Goal: Information Seeking & Learning: Get advice/opinions

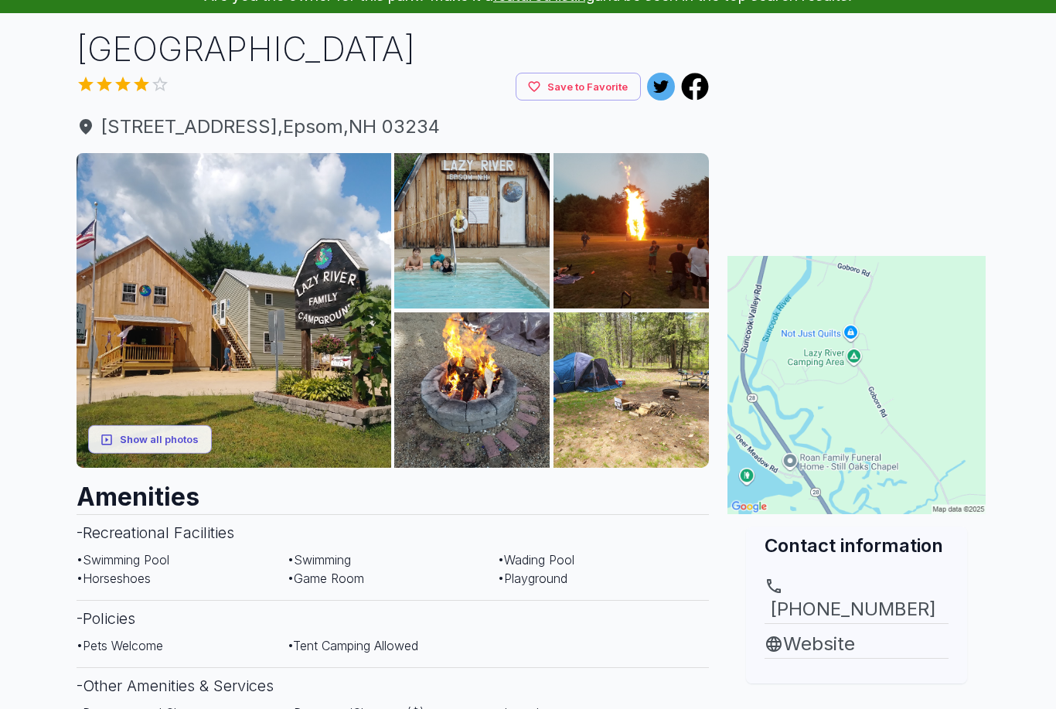
scroll to position [94, 0]
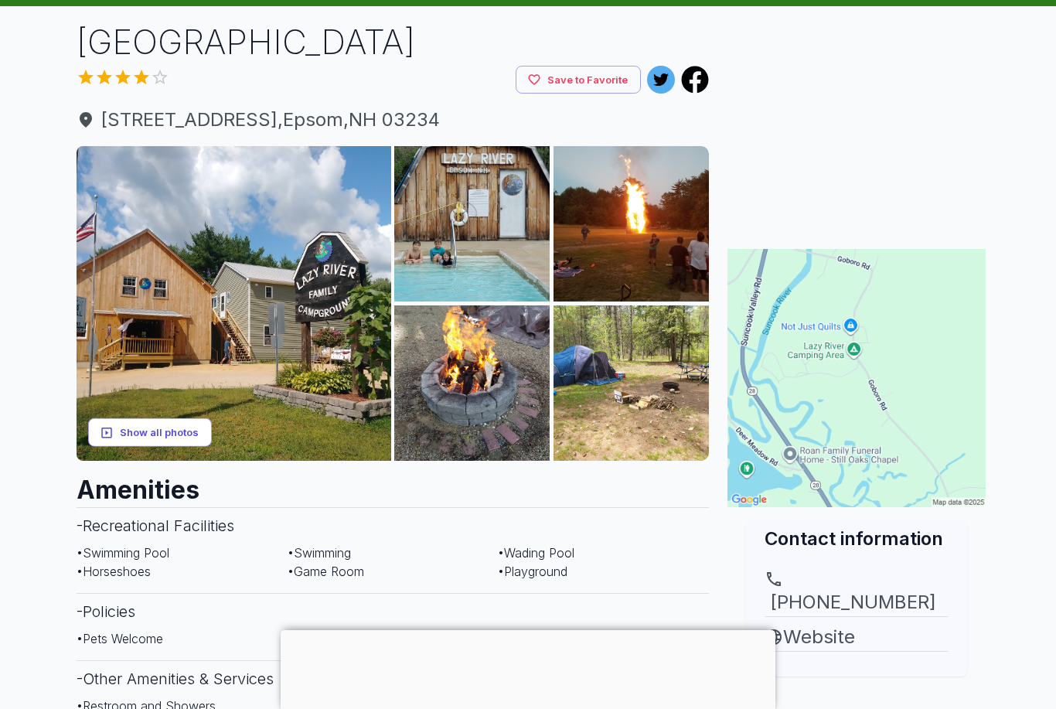
click at [135, 425] on button "Show all photos" at bounding box center [150, 432] width 124 height 29
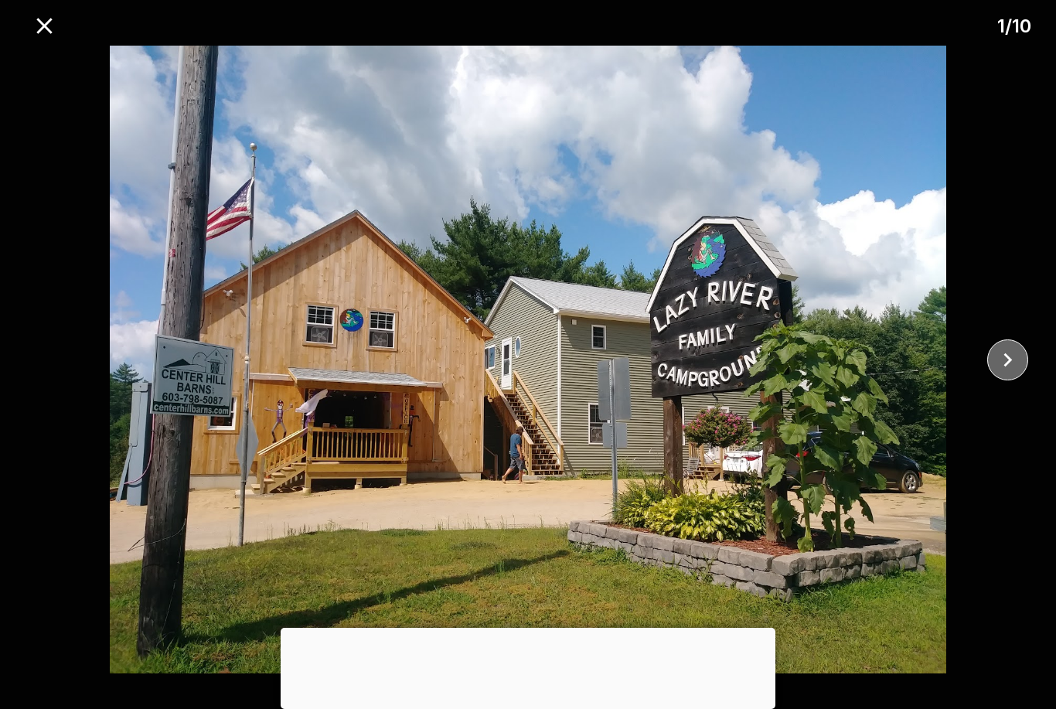
click at [997, 373] on icon "close" at bounding box center [1007, 359] width 27 height 27
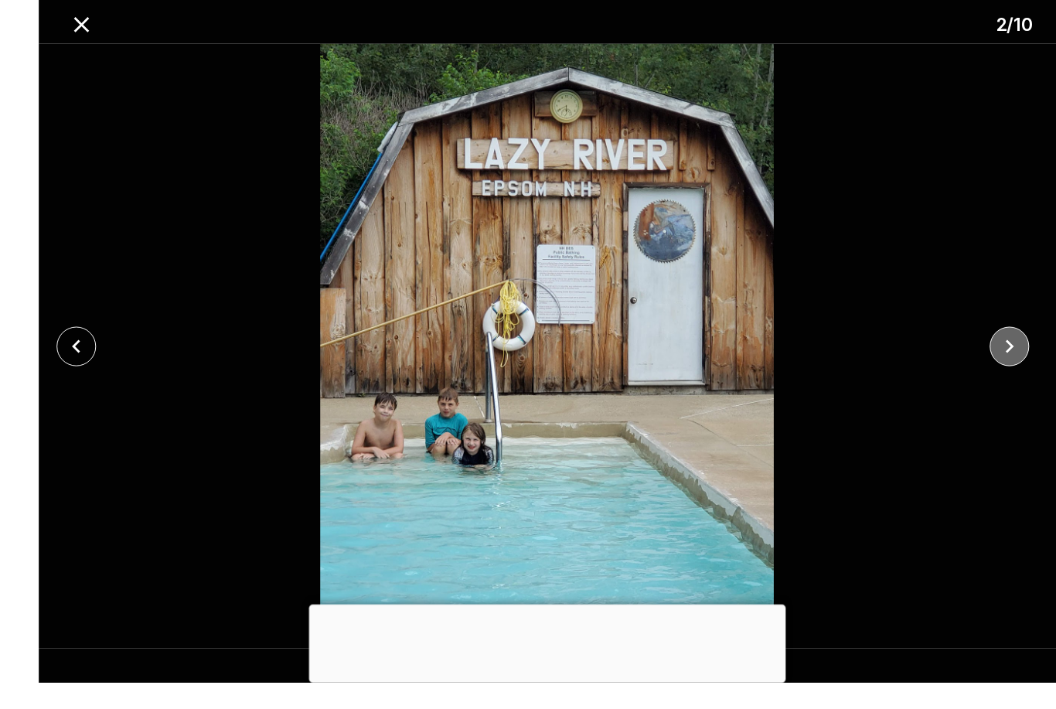
scroll to position [72, 0]
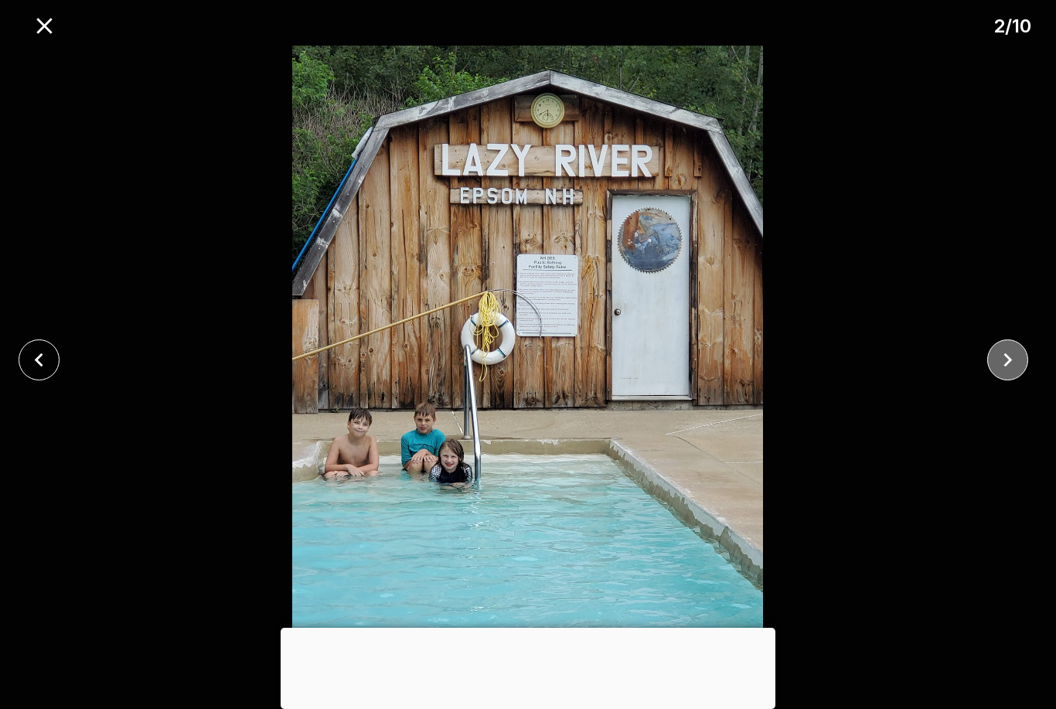
click at [1007, 366] on icon "close" at bounding box center [1007, 360] width 9 height 14
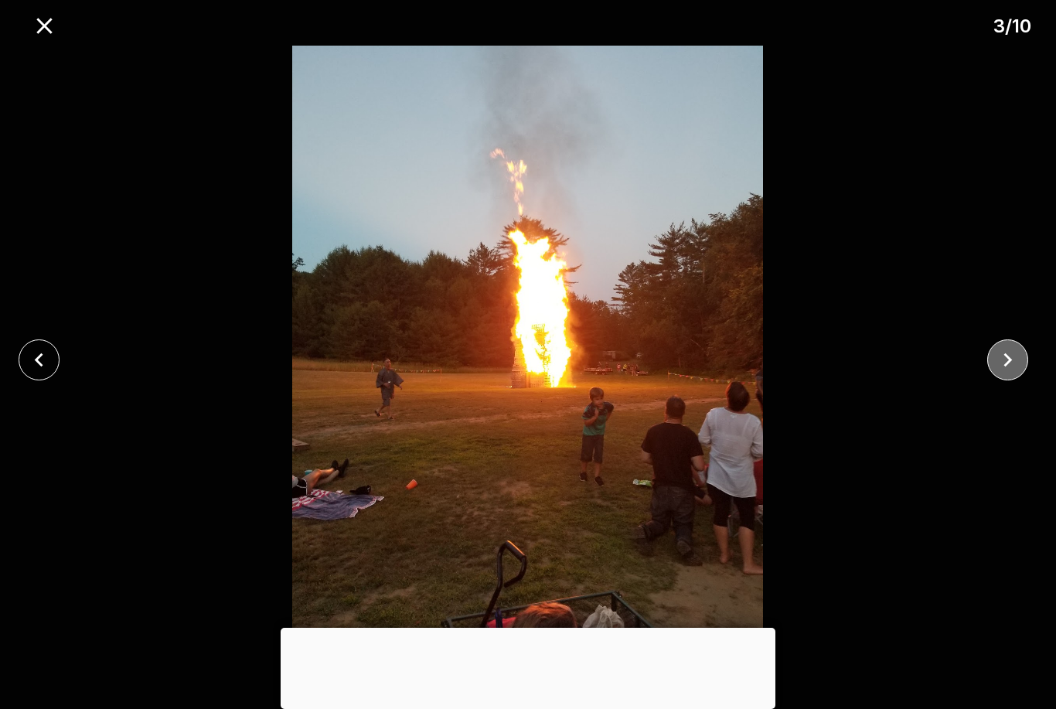
click at [1007, 373] on icon "close" at bounding box center [1007, 359] width 27 height 27
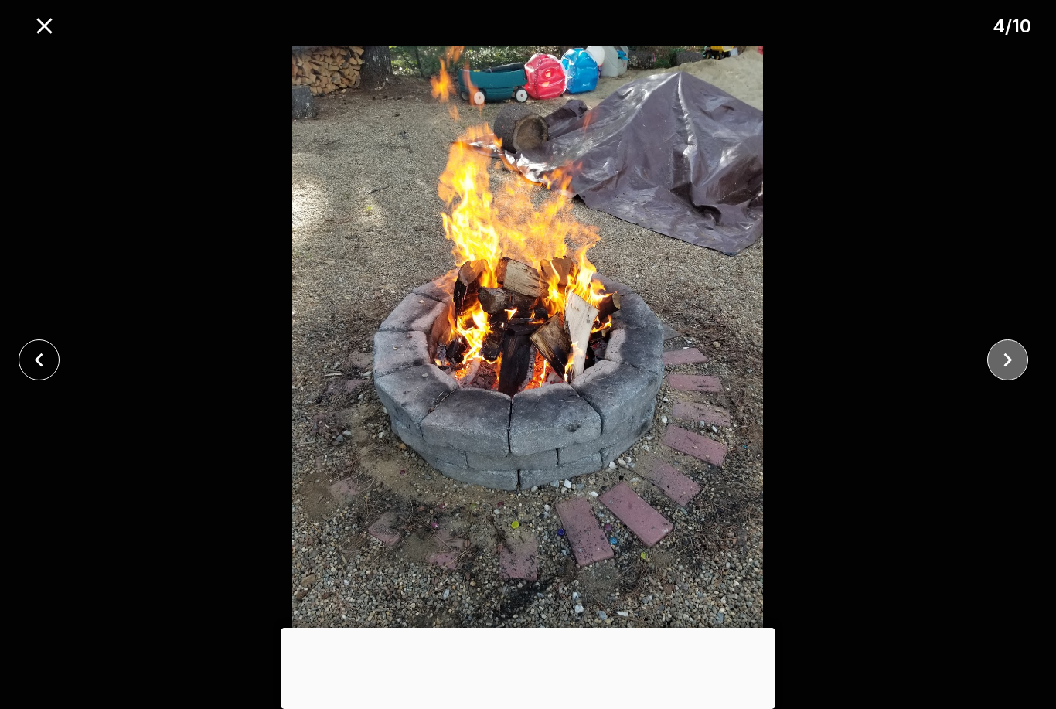
click at [1010, 373] on icon "close" at bounding box center [1007, 359] width 27 height 27
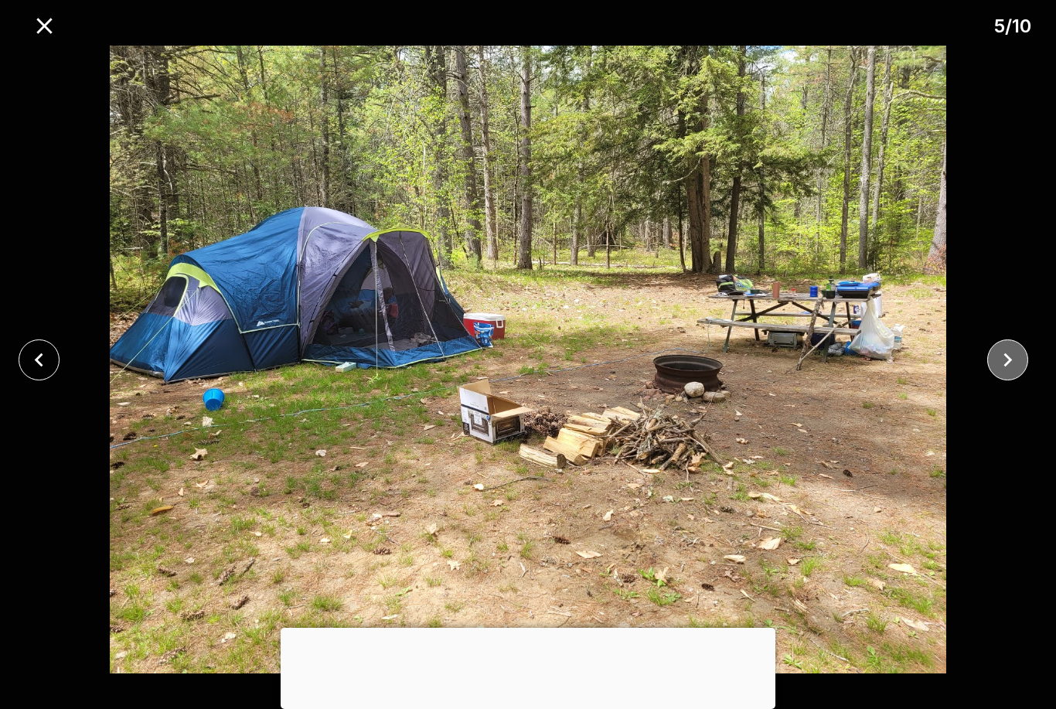
click at [998, 373] on icon "close" at bounding box center [1007, 359] width 27 height 27
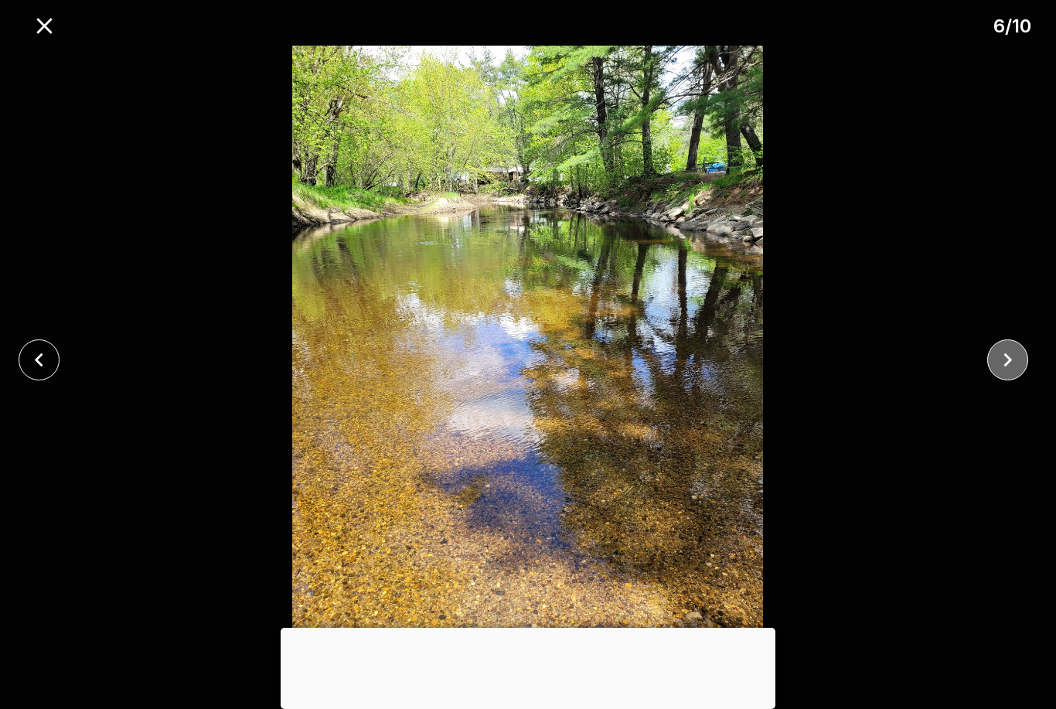
click at [1014, 373] on icon "close" at bounding box center [1007, 359] width 27 height 27
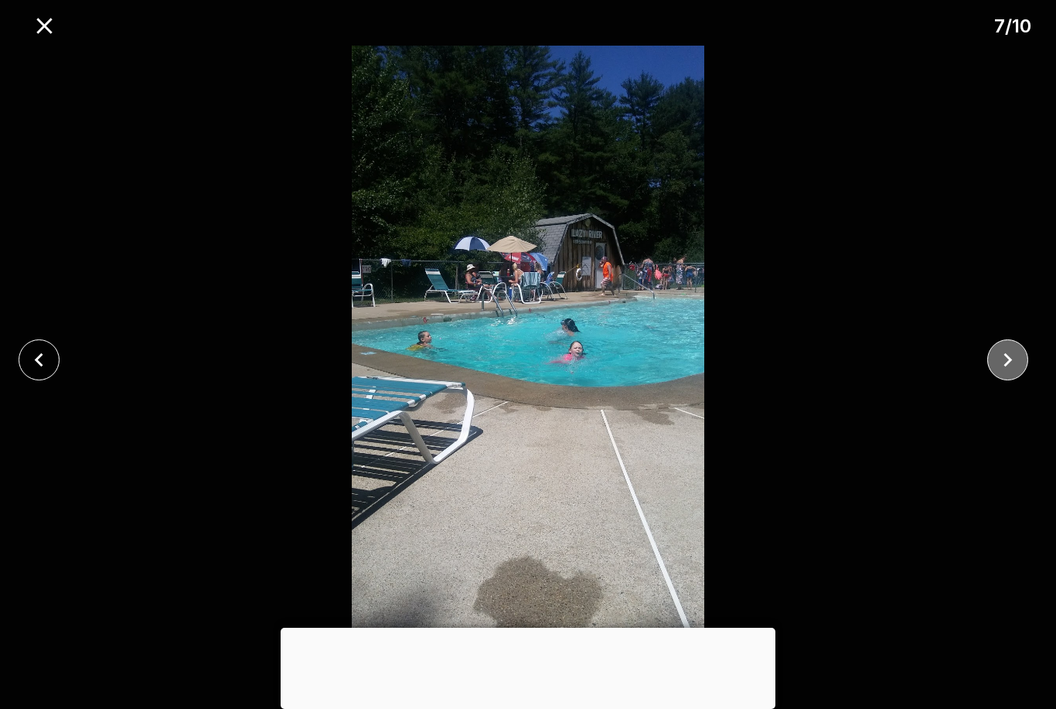
click at [1009, 373] on icon "close" at bounding box center [1007, 359] width 27 height 27
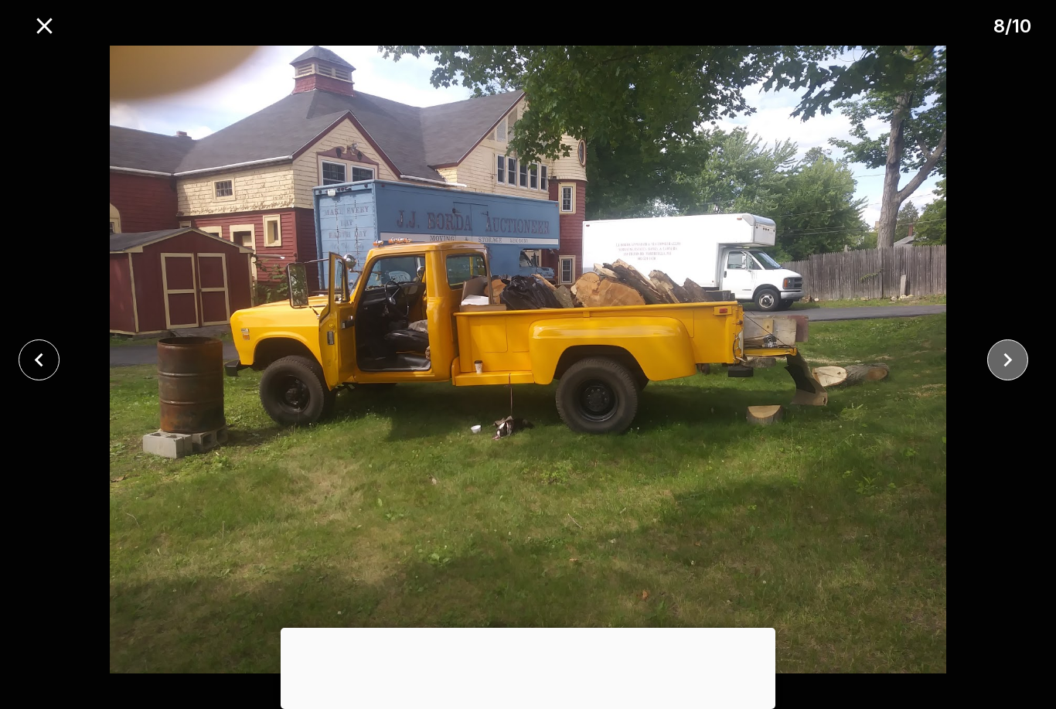
click at [1016, 373] on icon "close" at bounding box center [1007, 359] width 27 height 27
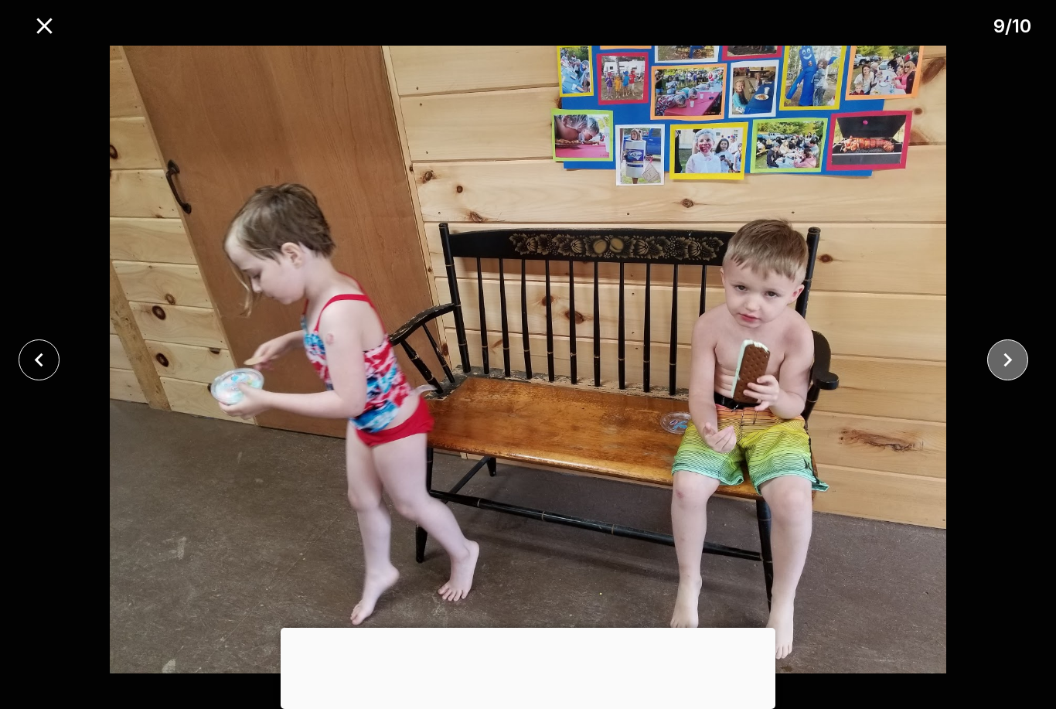
click at [1010, 373] on icon "close" at bounding box center [1007, 359] width 27 height 27
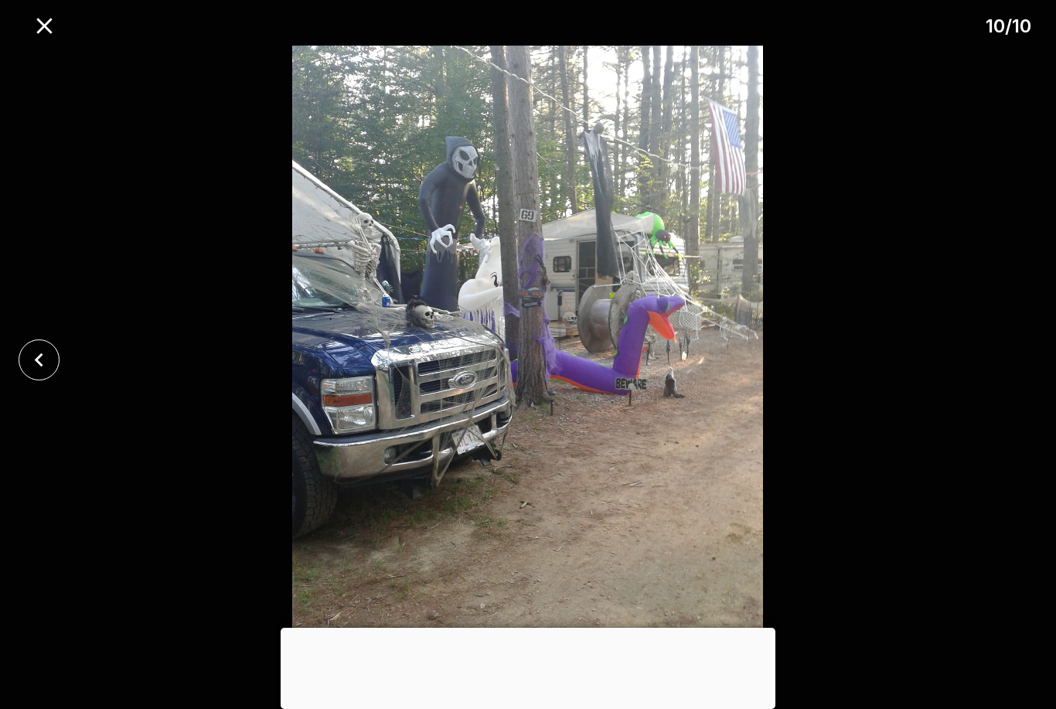
click at [1010, 398] on div at bounding box center [528, 360] width 1056 height 628
click at [1004, 397] on div at bounding box center [528, 360] width 1056 height 628
click at [933, 431] on img at bounding box center [528, 360] width 880 height 628
click at [1006, 395] on div at bounding box center [528, 360] width 1056 height 628
click at [45, 25] on icon "close" at bounding box center [43, 25] width 15 height 15
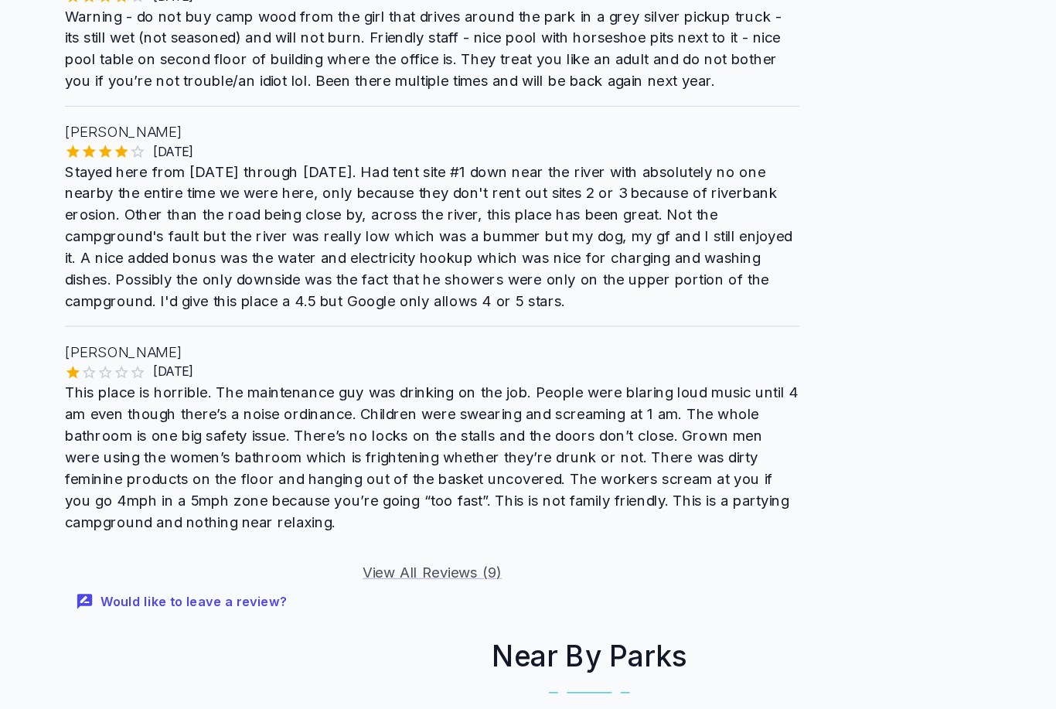
scroll to position [1655, 0]
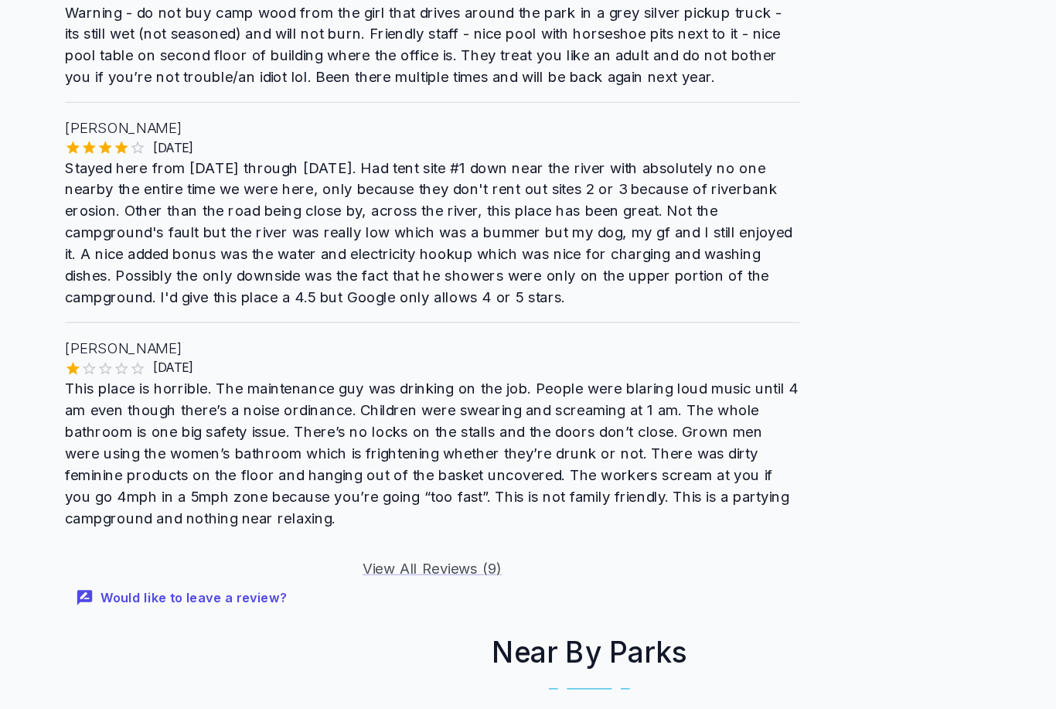
click at [360, 554] on div "Would like to leave a review?" at bounding box center [393, 570] width 632 height 33
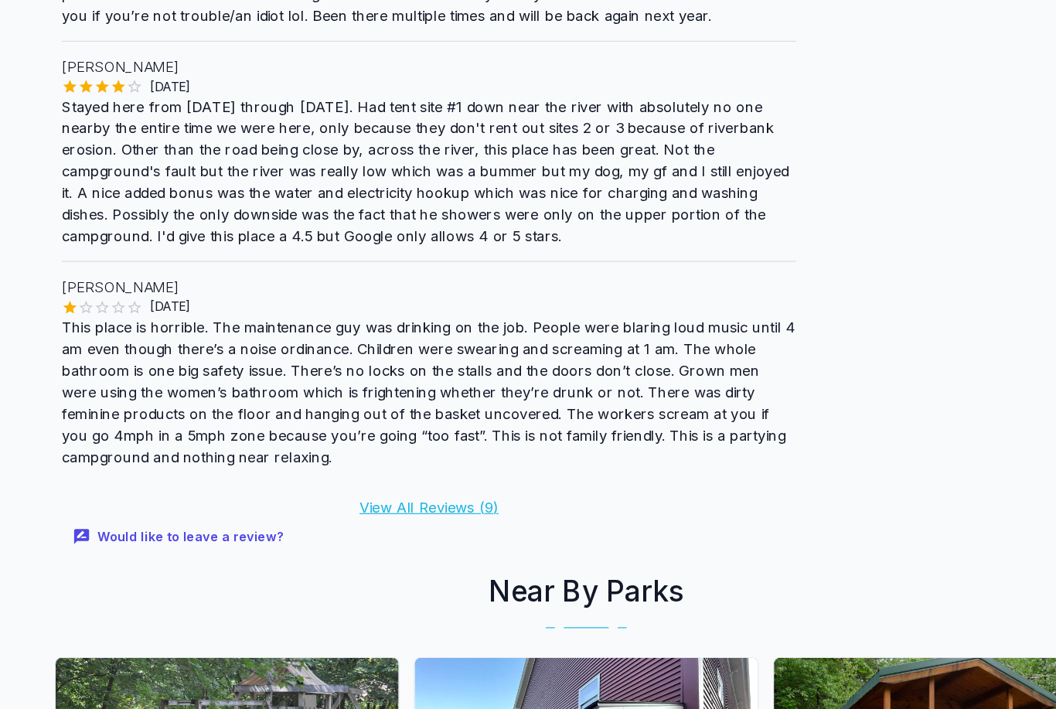
scroll to position [1763, 0]
click at [366, 434] on link "View All Reviews ( 9 )" at bounding box center [393, 435] width 120 height 15
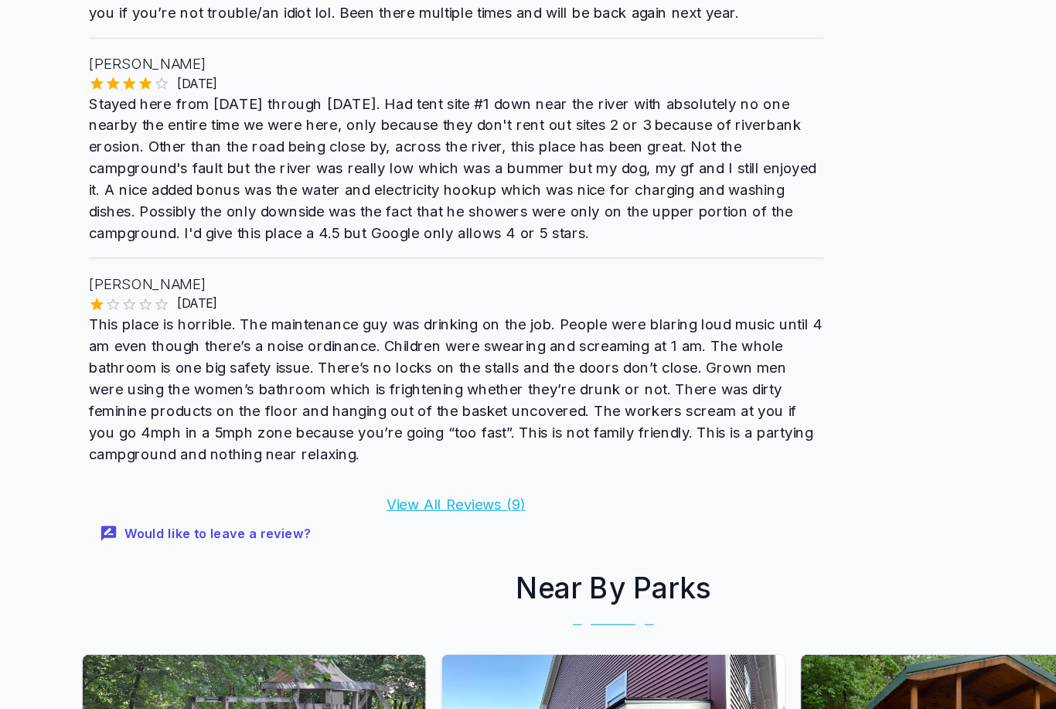
click at [631, 146] on p "Stayed here from [DATE] through [DATE]. Had tent site #1 down near the river wi…" at bounding box center [393, 147] width 632 height 130
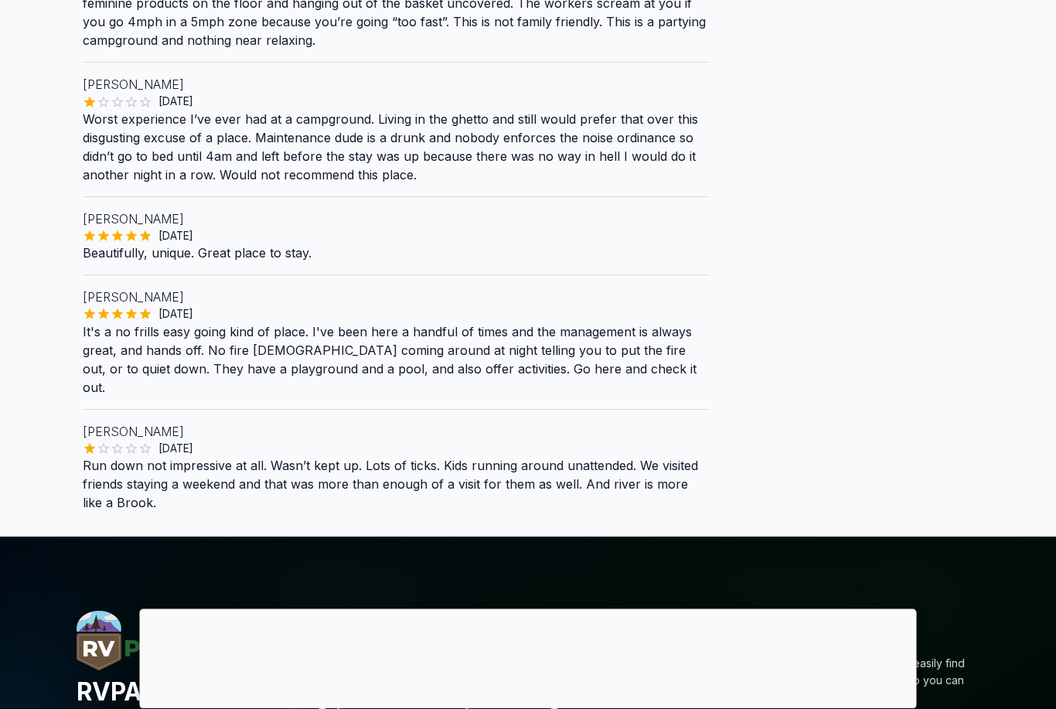
scroll to position [846, 0]
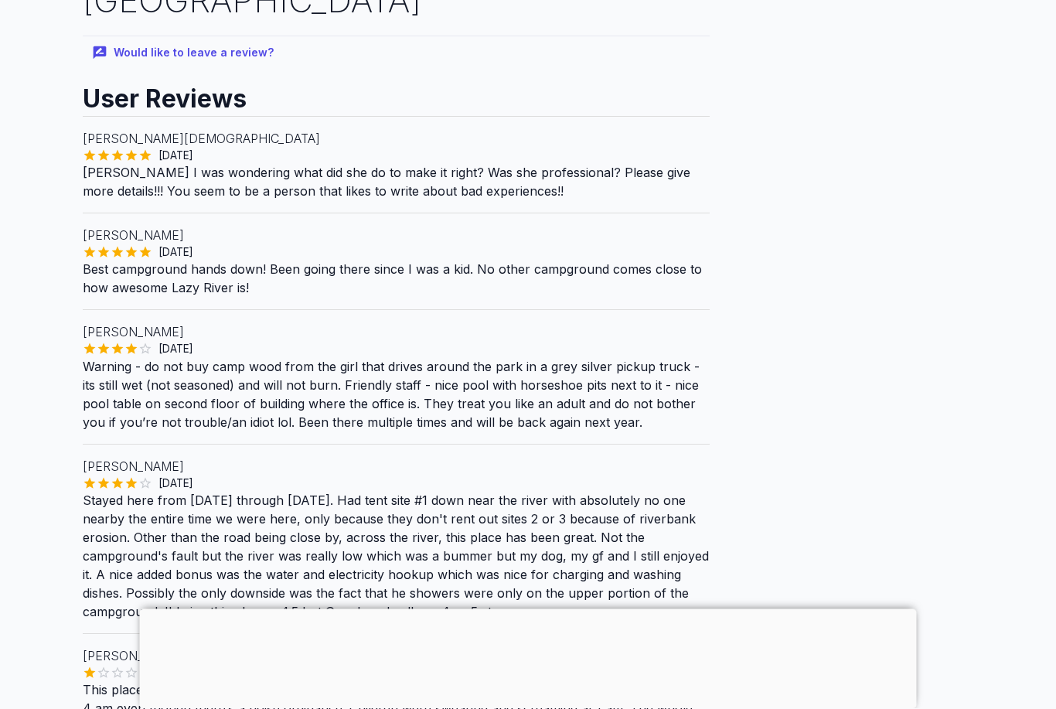
scroll to position [0, 0]
